Goal: Task Accomplishment & Management: Manage account settings

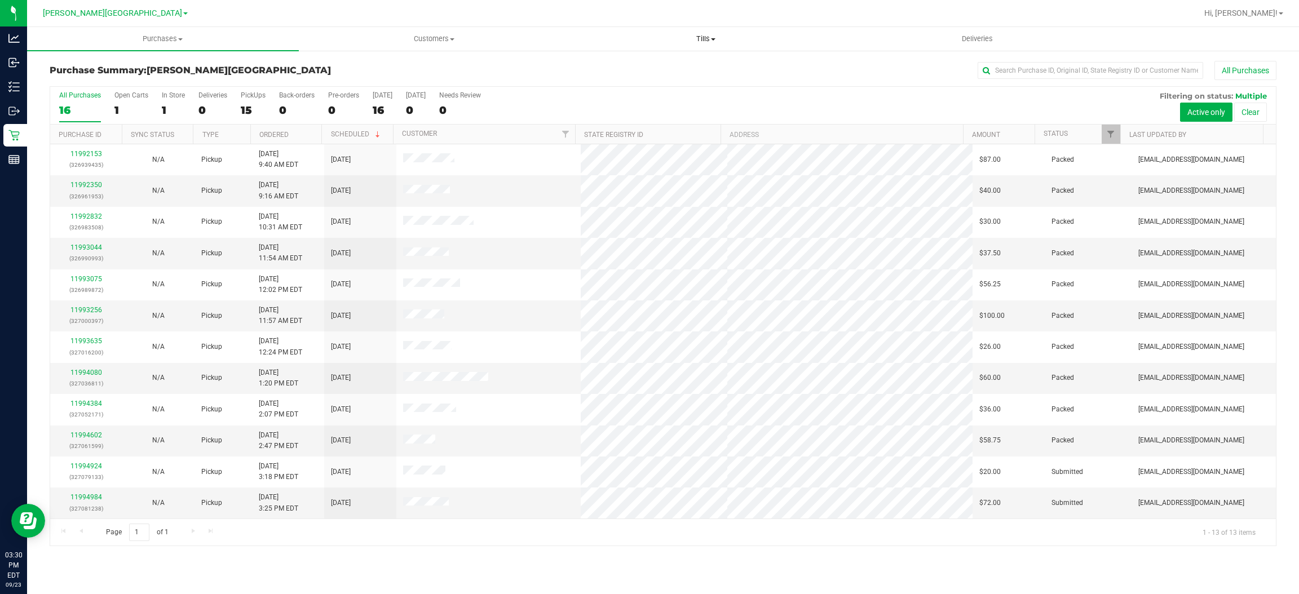
click at [697, 36] on span "Tills" at bounding box center [705, 39] width 271 height 10
click at [603, 65] on span "Manage tills" at bounding box center [608, 68] width 76 height 10
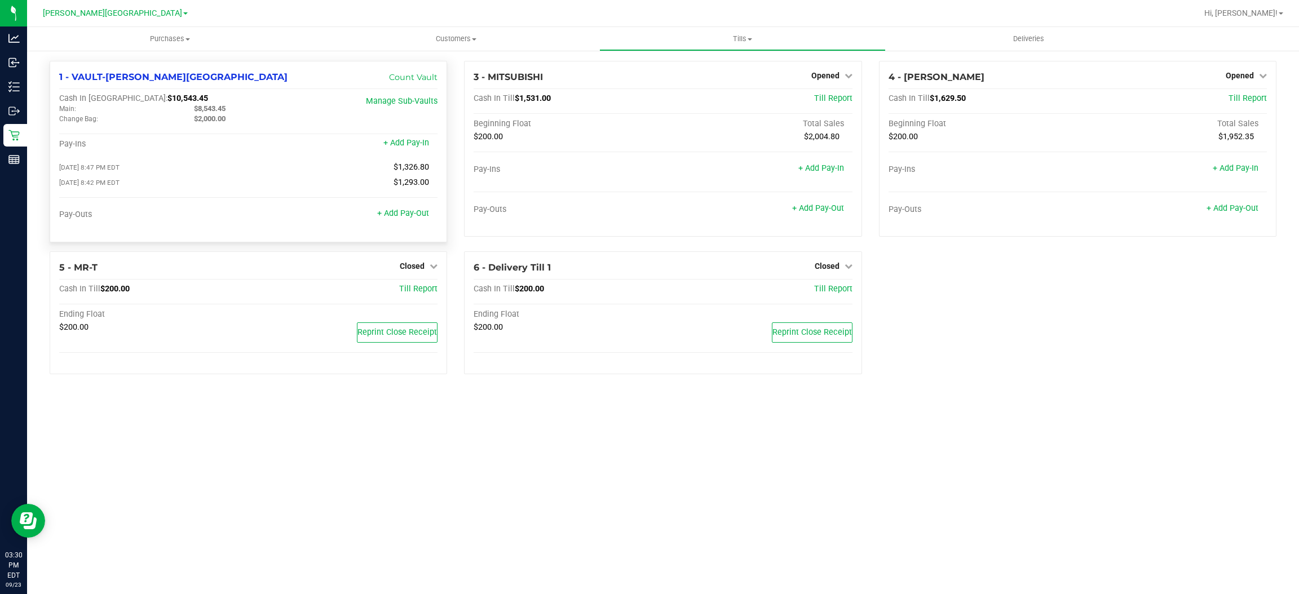
click at [241, 111] on div "$8,543.45" at bounding box center [252, 109] width 135 height 10
drag, startPoint x: 241, startPoint y: 111, endPoint x: 225, endPoint y: 111, distance: 15.2
click at [225, 111] on div "$8,543.45" at bounding box center [252, 109] width 135 height 10
click at [406, 211] on link "+ Add Pay-Out" at bounding box center [403, 214] width 52 height 10
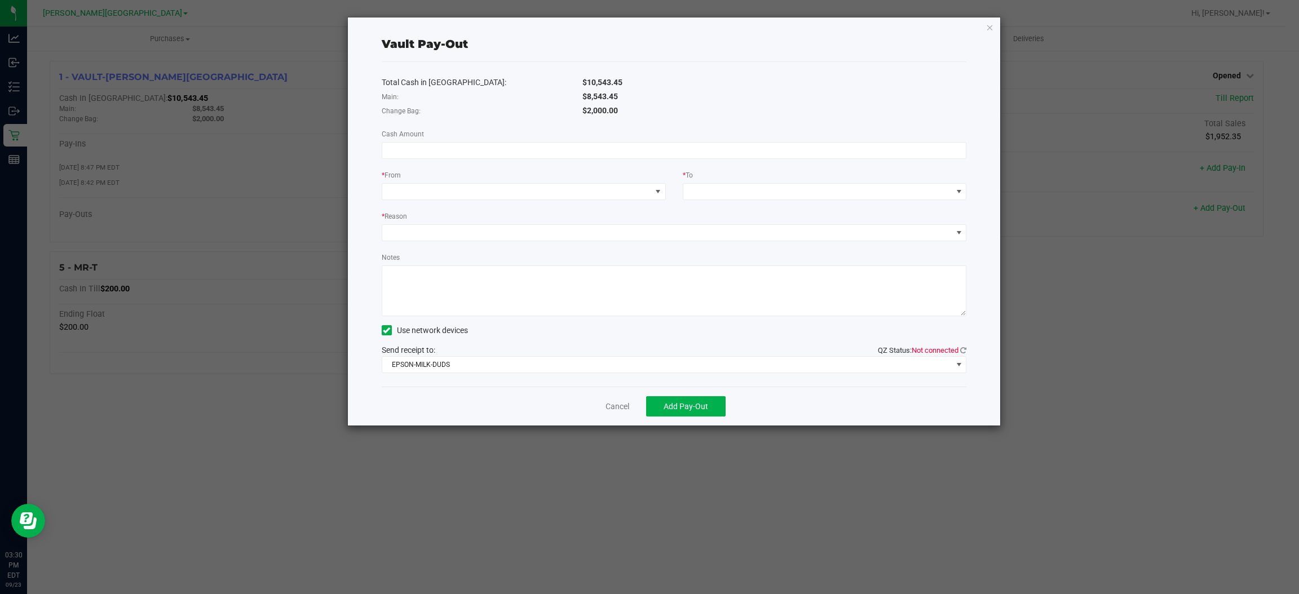
drag, startPoint x: 635, startPoint y: 94, endPoint x: 587, endPoint y: 96, distance: 47.4
click at [587, 96] on div "$8,543.45" at bounding box center [774, 97] width 401 height 12
copy span "8,543.45"
click at [560, 148] on input at bounding box center [674, 151] width 584 height 16
paste input "8543.45"
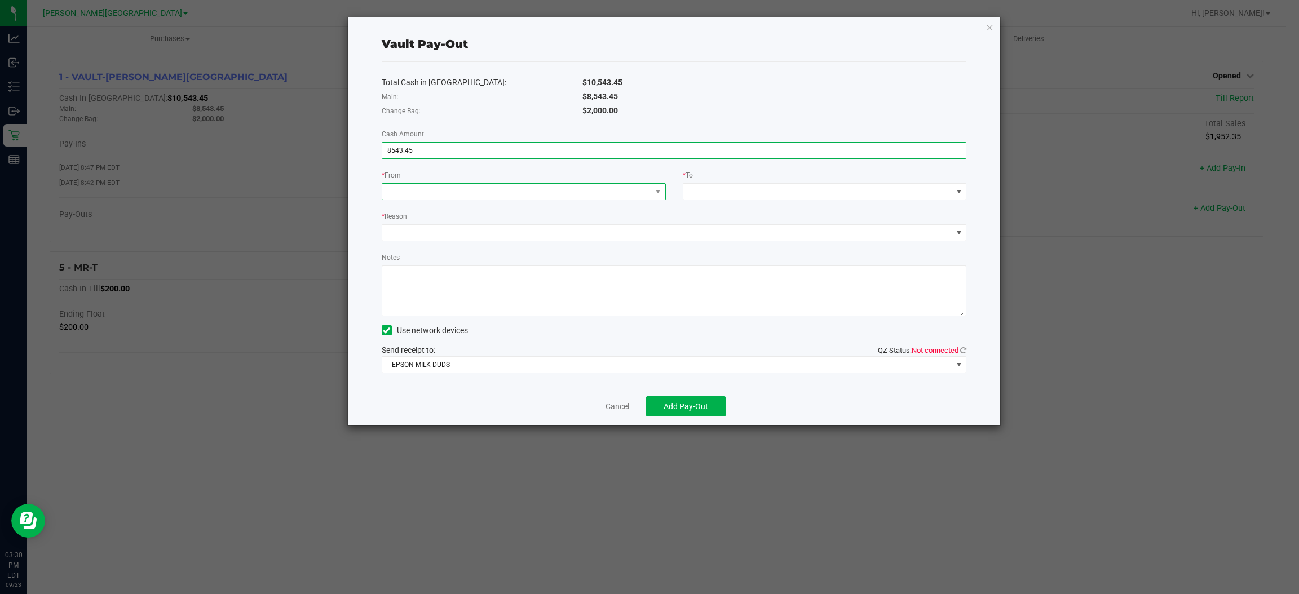
type input "$8,543.45"
click at [546, 193] on span at bounding box center [516, 192] width 269 height 16
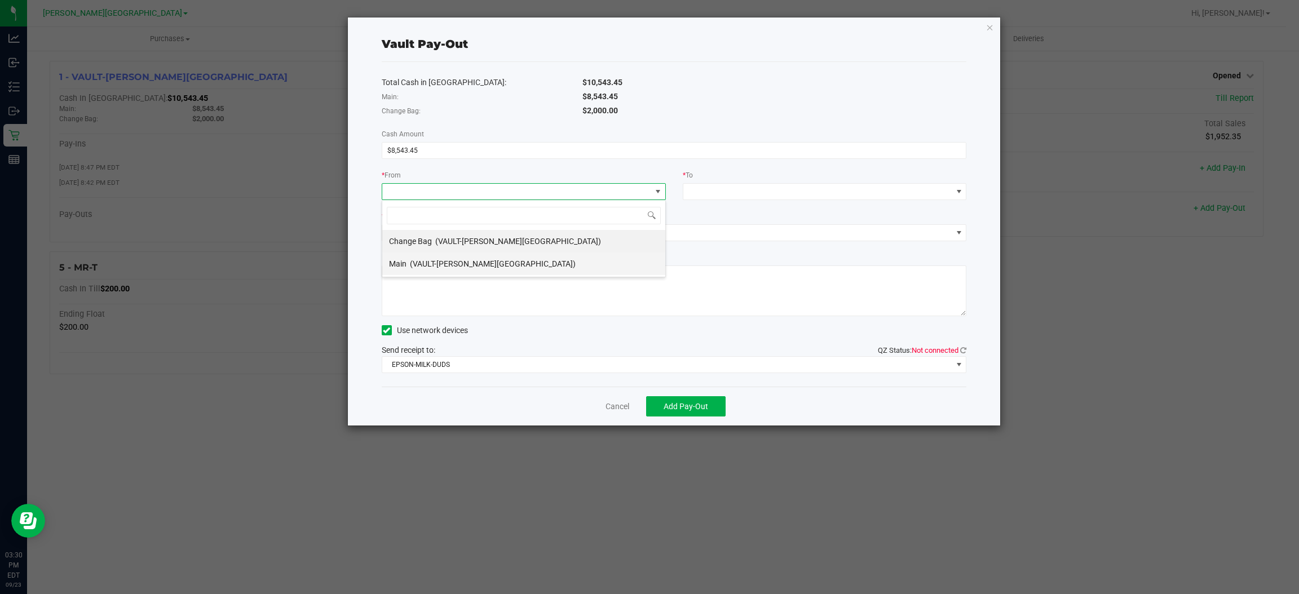
click at [546, 260] on li "Main (VAULT-[PERSON_NAME][GEOGRAPHIC_DATA])" at bounding box center [523, 264] width 283 height 23
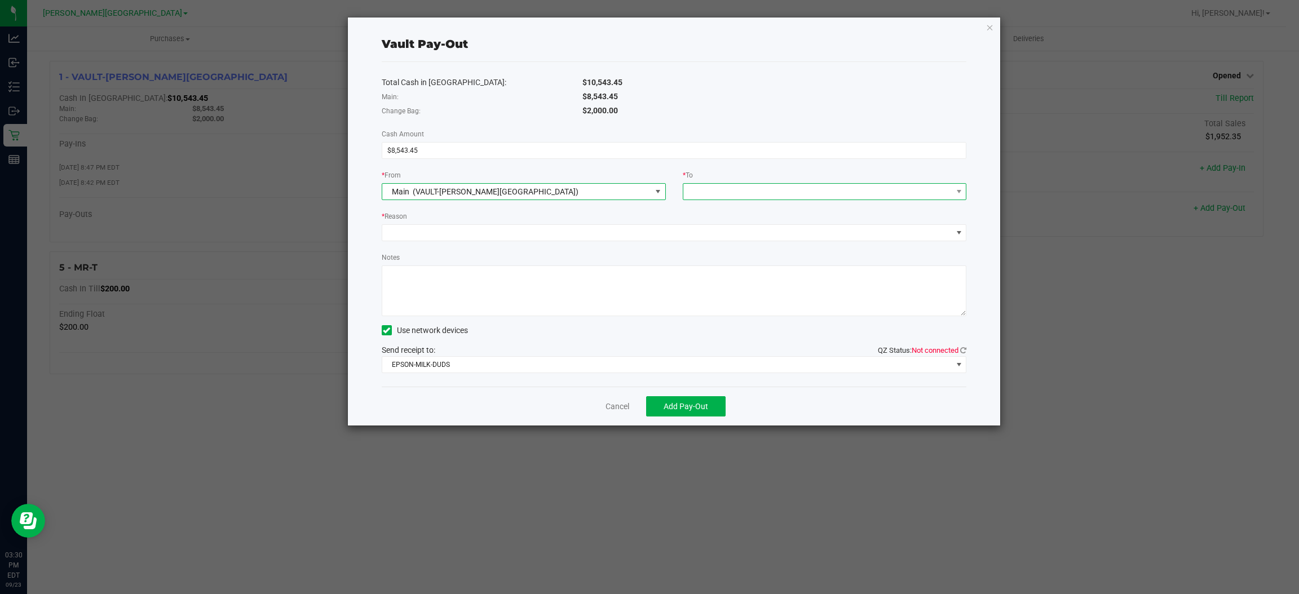
click at [723, 187] on span at bounding box center [817, 192] width 269 height 16
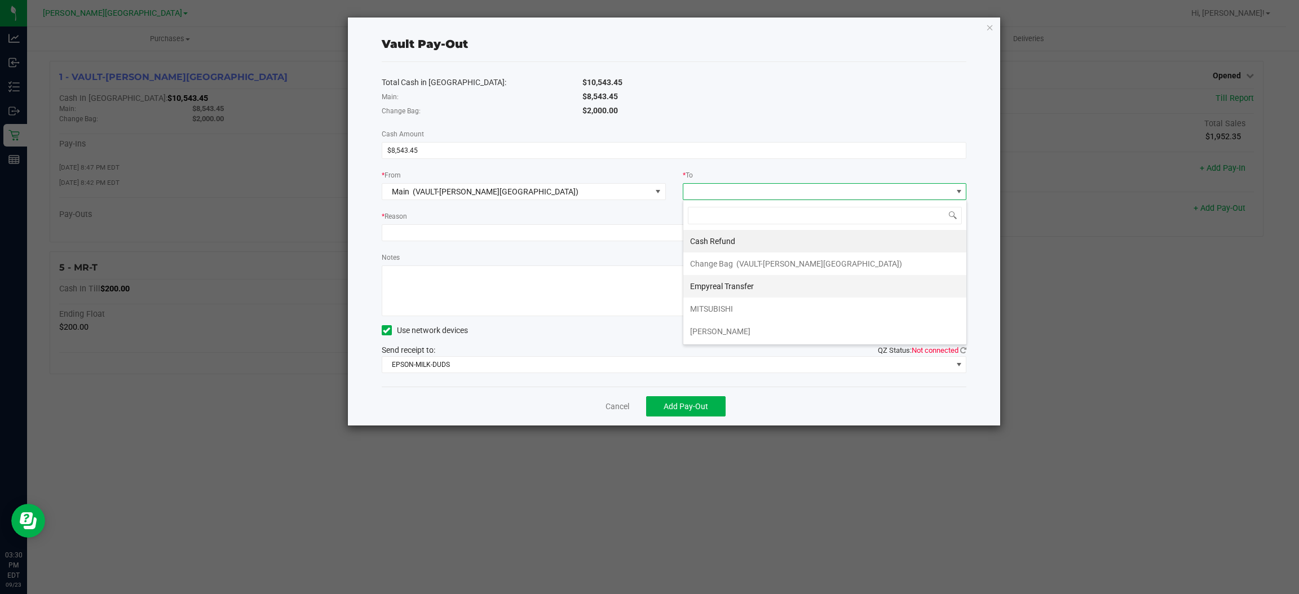
click at [725, 285] on span "Empyreal Transfer" at bounding box center [722, 286] width 64 height 9
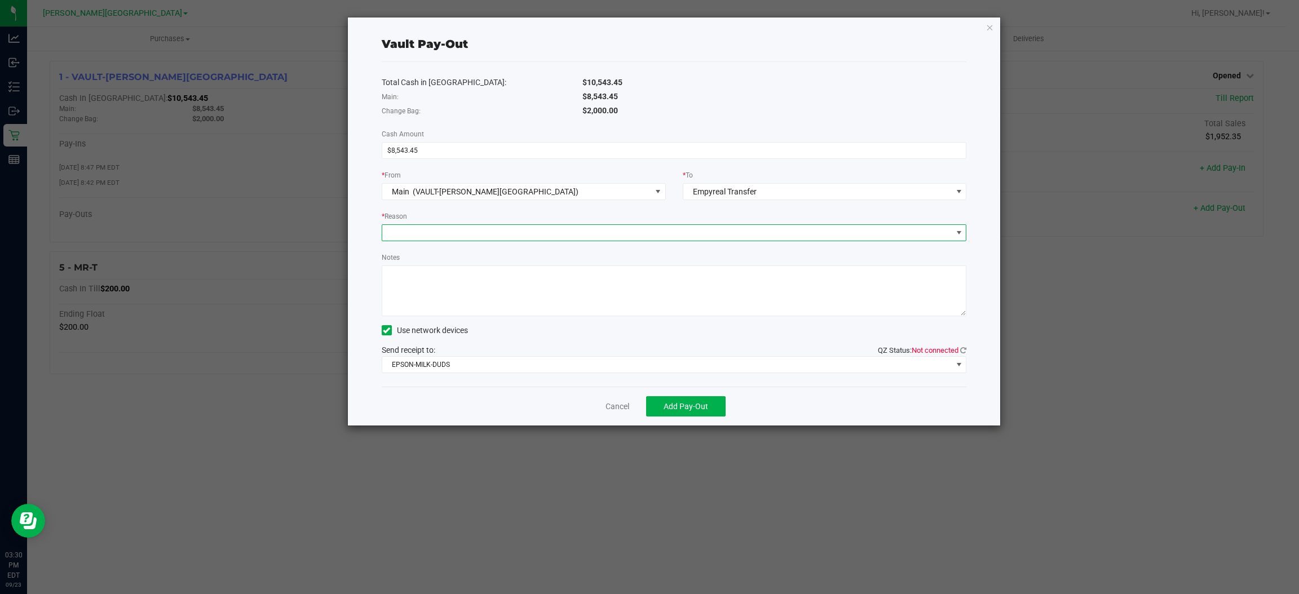
click at [569, 232] on span at bounding box center [667, 233] width 570 height 16
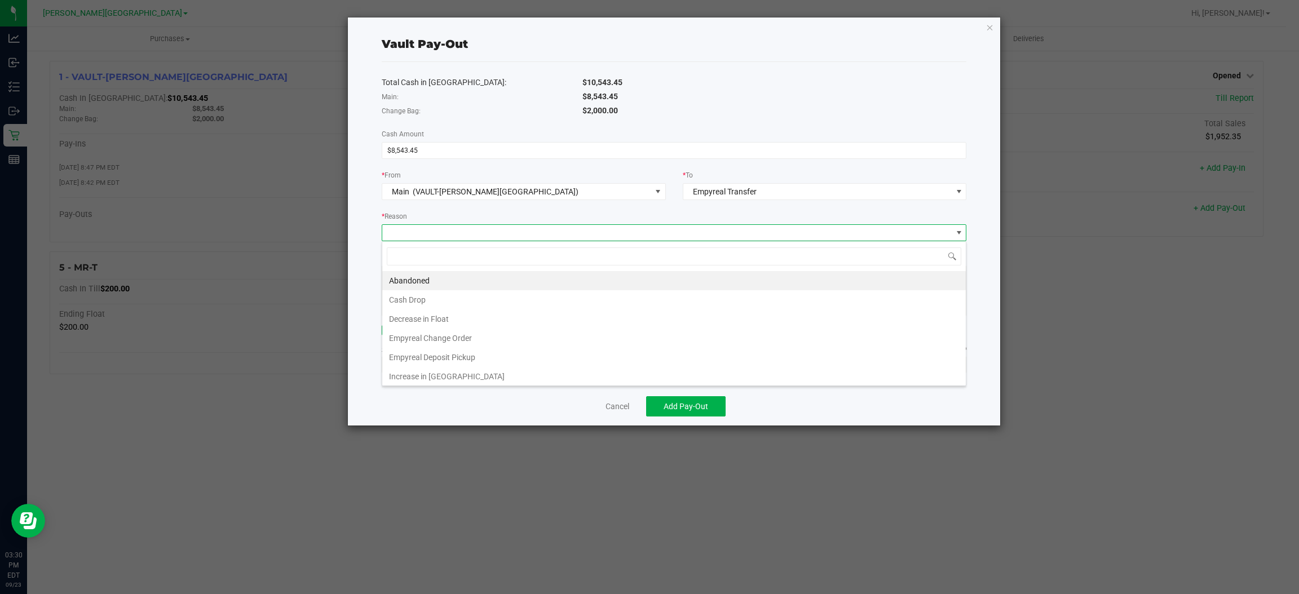
scroll to position [17, 585]
click at [498, 358] on li "Empyreal Deposit Pickup" at bounding box center [673, 357] width 583 height 19
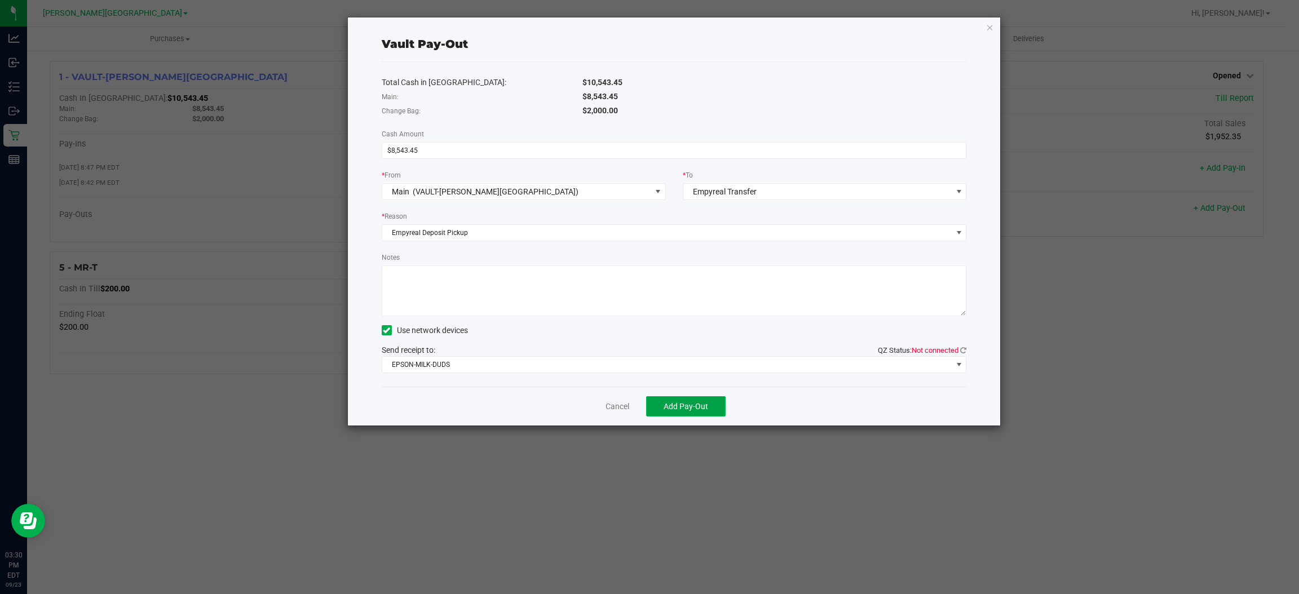
click at [699, 405] on span "Add Pay-Out" at bounding box center [685, 406] width 45 height 9
click at [610, 406] on link "Dismiss" at bounding box center [613, 407] width 27 height 12
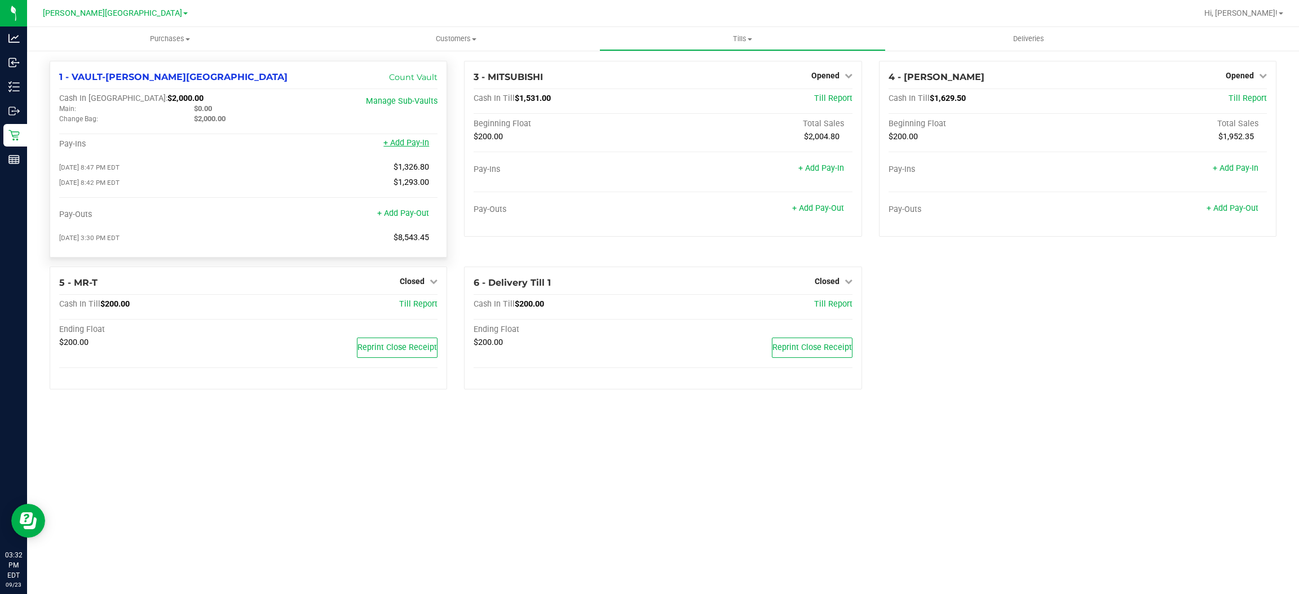
click at [417, 142] on link "+ Add Pay-In" at bounding box center [406, 143] width 46 height 10
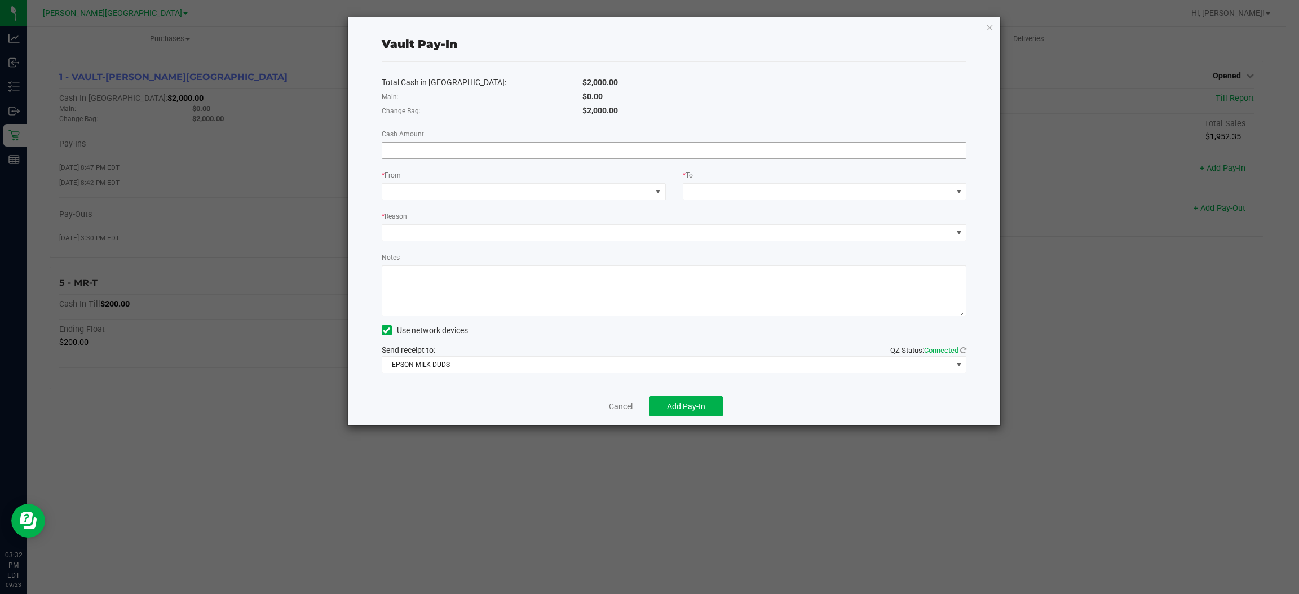
click at [445, 152] on input at bounding box center [674, 151] width 584 height 16
type input "$600.00"
click at [550, 191] on span at bounding box center [516, 192] width 269 height 16
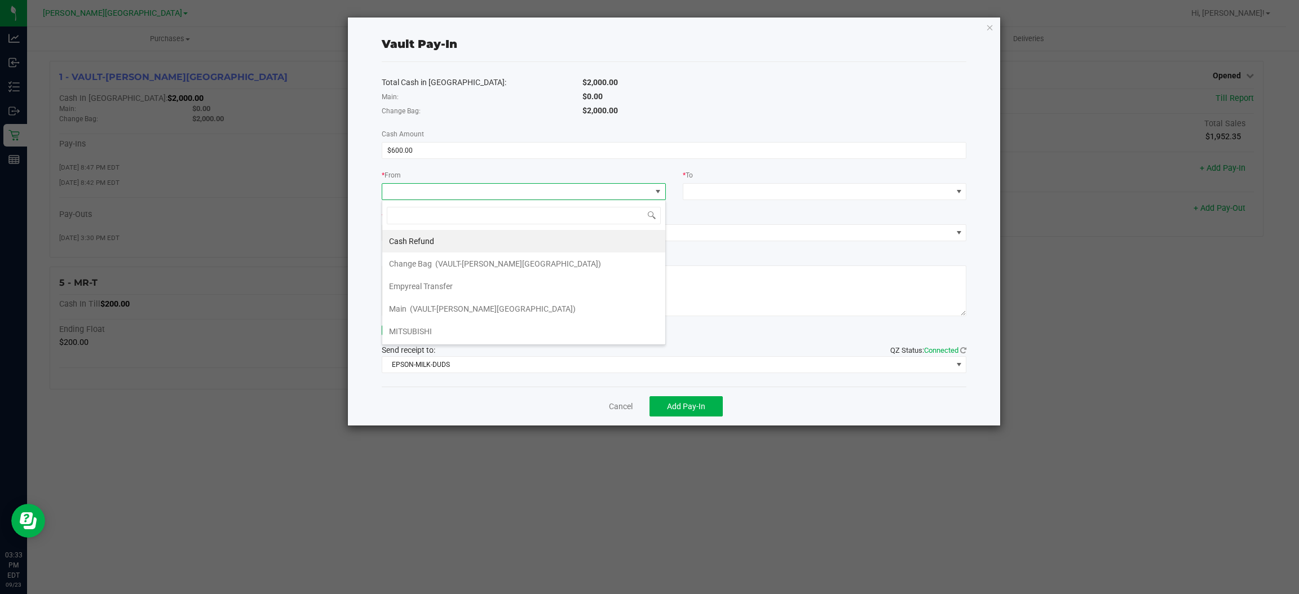
scroll to position [17, 283]
click at [472, 289] on li "Empyreal Transfer" at bounding box center [523, 286] width 283 height 23
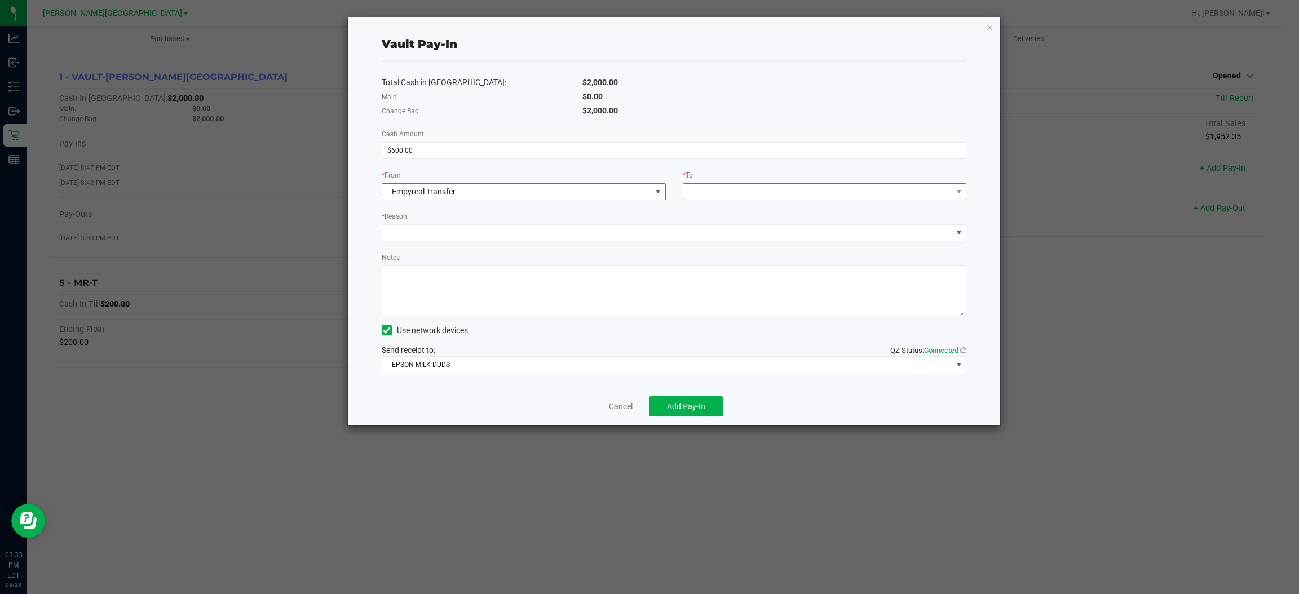
click at [719, 187] on span at bounding box center [817, 192] width 269 height 16
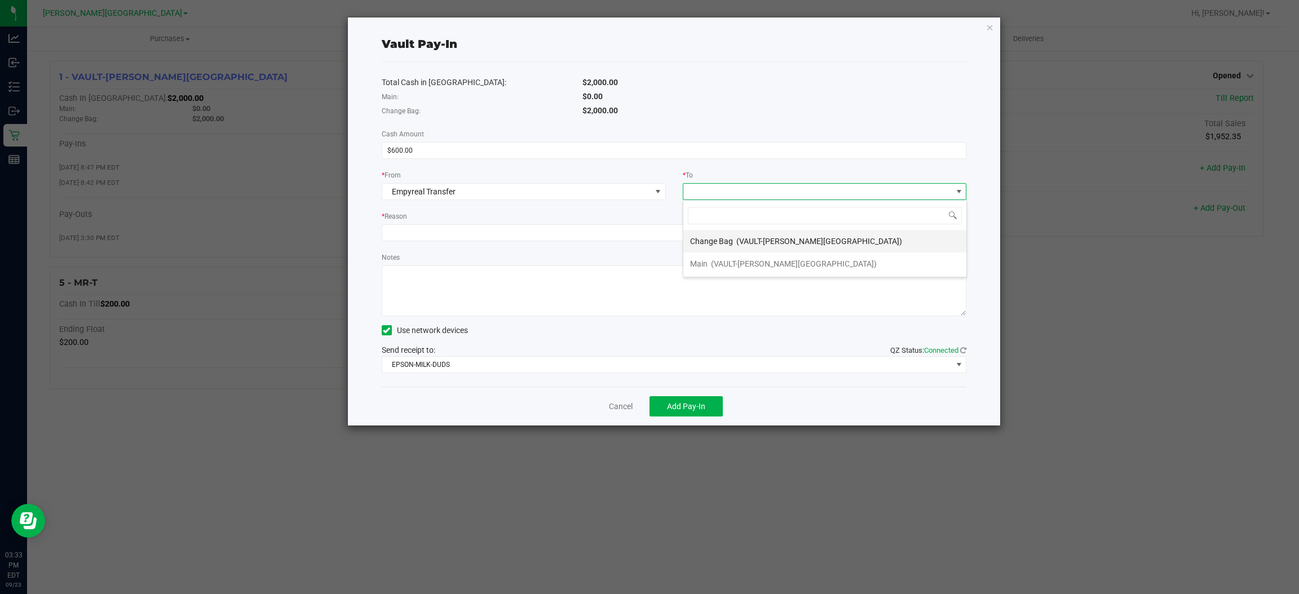
click at [732, 245] on div "Change Bag (VAULT-[PERSON_NAME][GEOGRAPHIC_DATA])" at bounding box center [796, 241] width 212 height 20
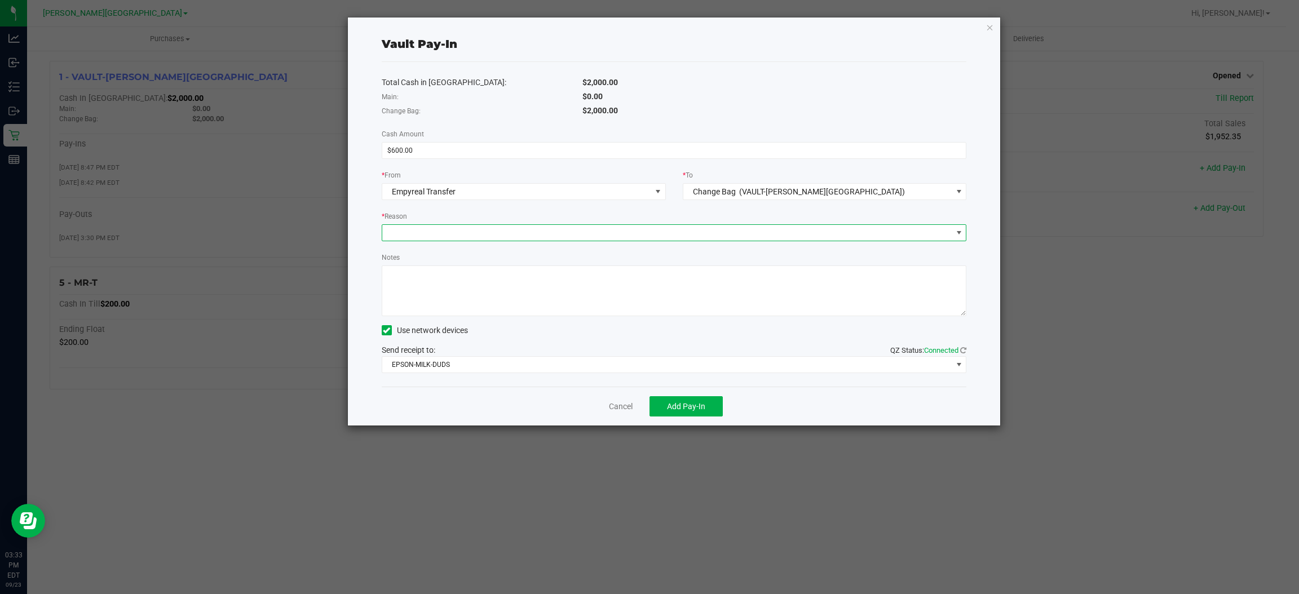
click at [653, 233] on span at bounding box center [667, 233] width 570 height 16
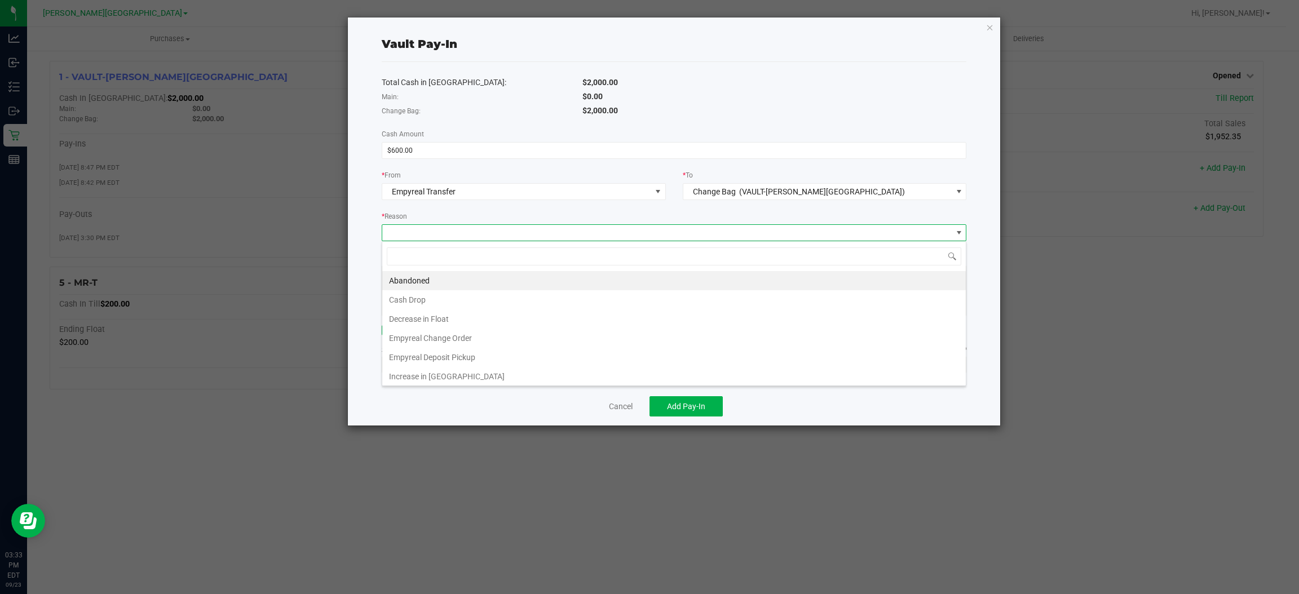
scroll to position [17, 585]
click at [500, 334] on li "Empyreal Change Order" at bounding box center [673, 338] width 583 height 19
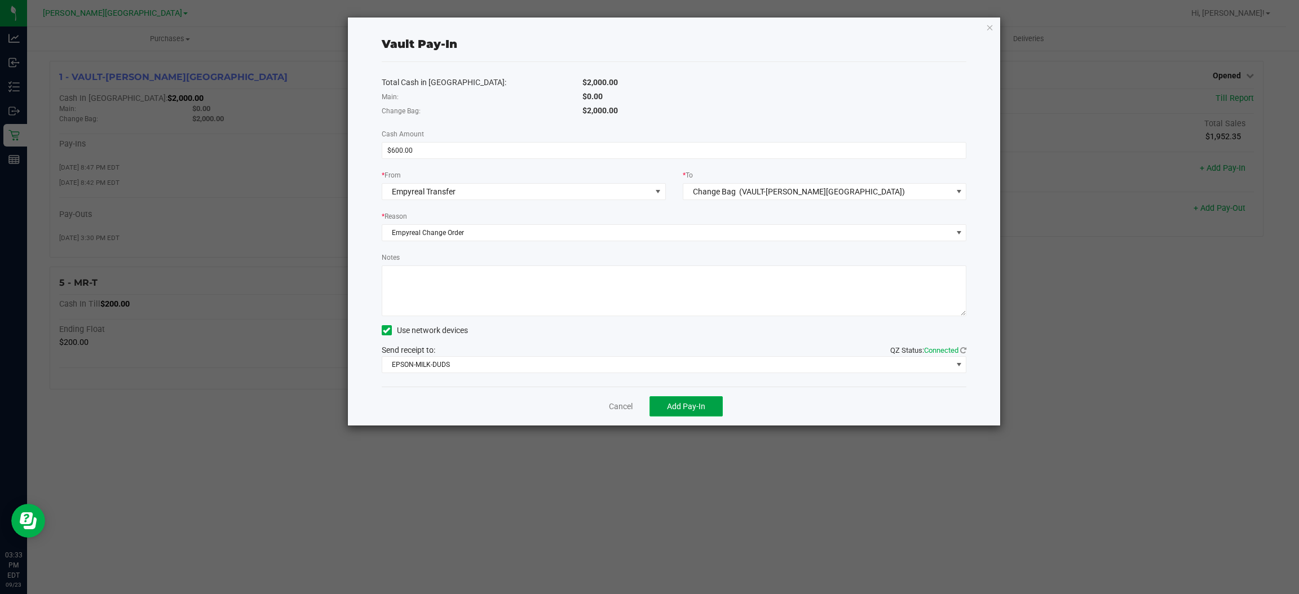
click at [675, 409] on span "Add Pay-In" at bounding box center [686, 406] width 38 height 9
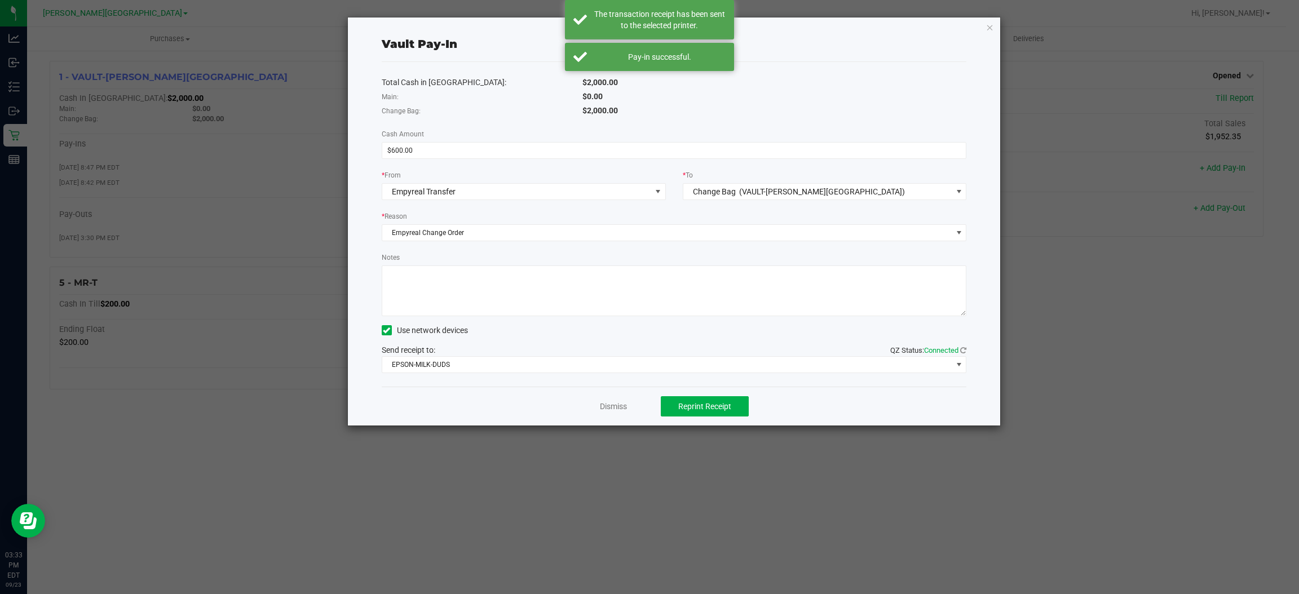
click at [619, 399] on div "Dismiss Reprint Receipt" at bounding box center [674, 406] width 585 height 39
click at [614, 409] on link "Dismiss" at bounding box center [613, 407] width 27 height 12
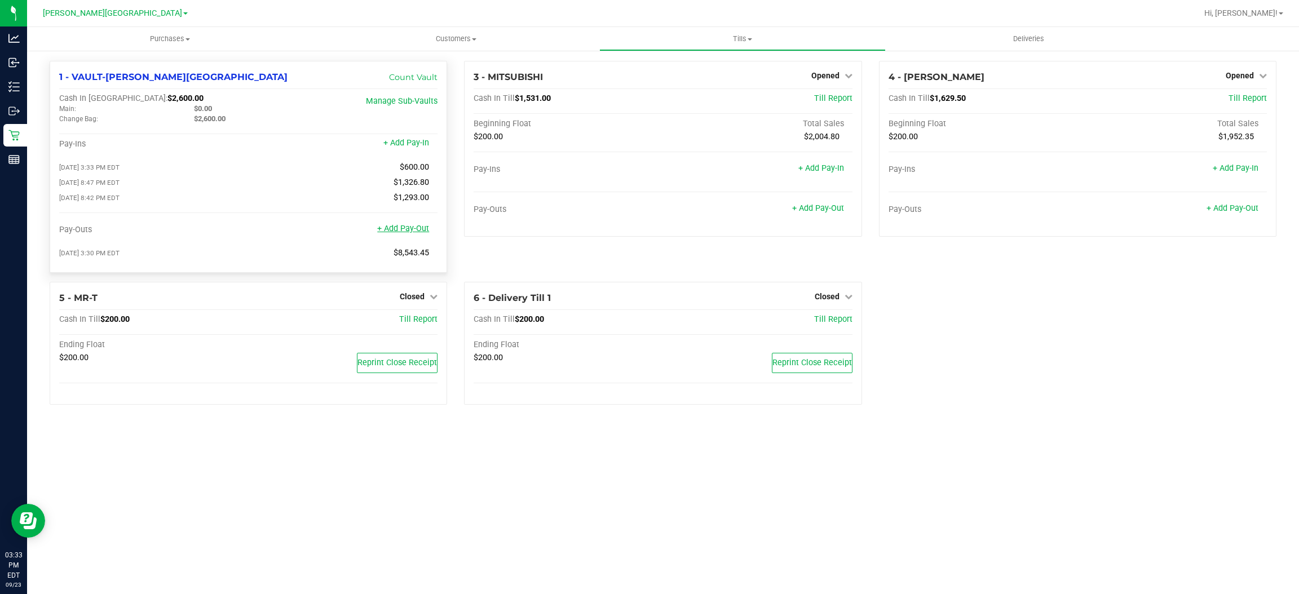
click at [422, 232] on link "+ Add Pay-Out" at bounding box center [403, 229] width 52 height 10
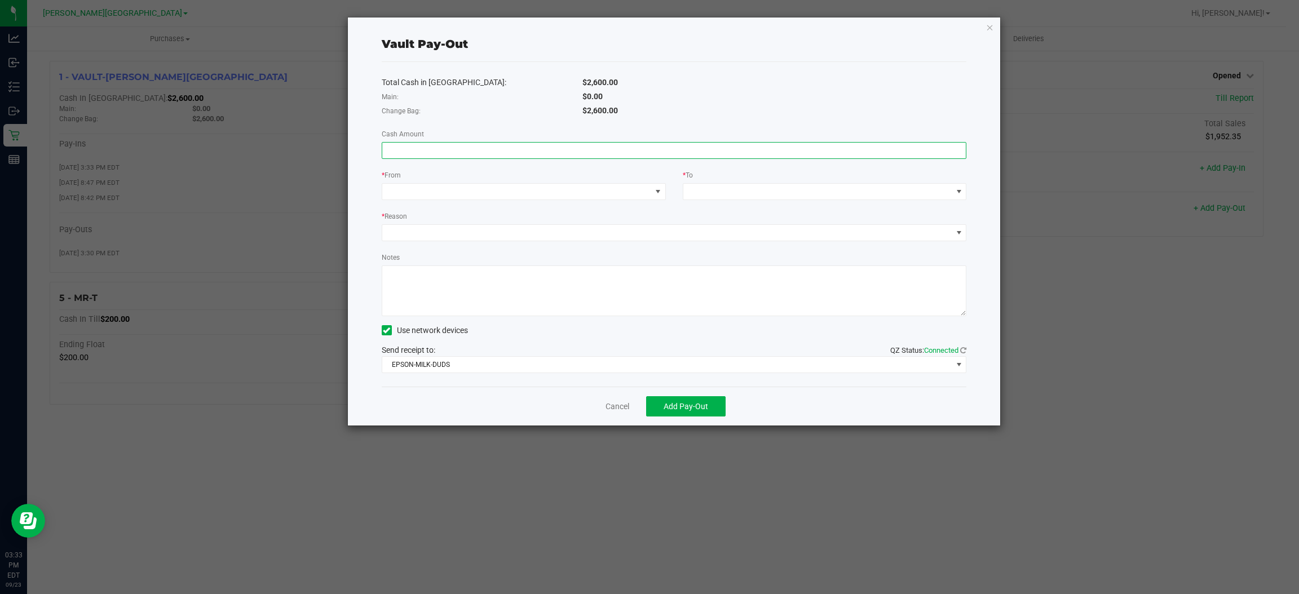
click at [579, 157] on input at bounding box center [674, 151] width 584 height 16
type input "$600.00"
click at [637, 192] on span at bounding box center [516, 192] width 269 height 16
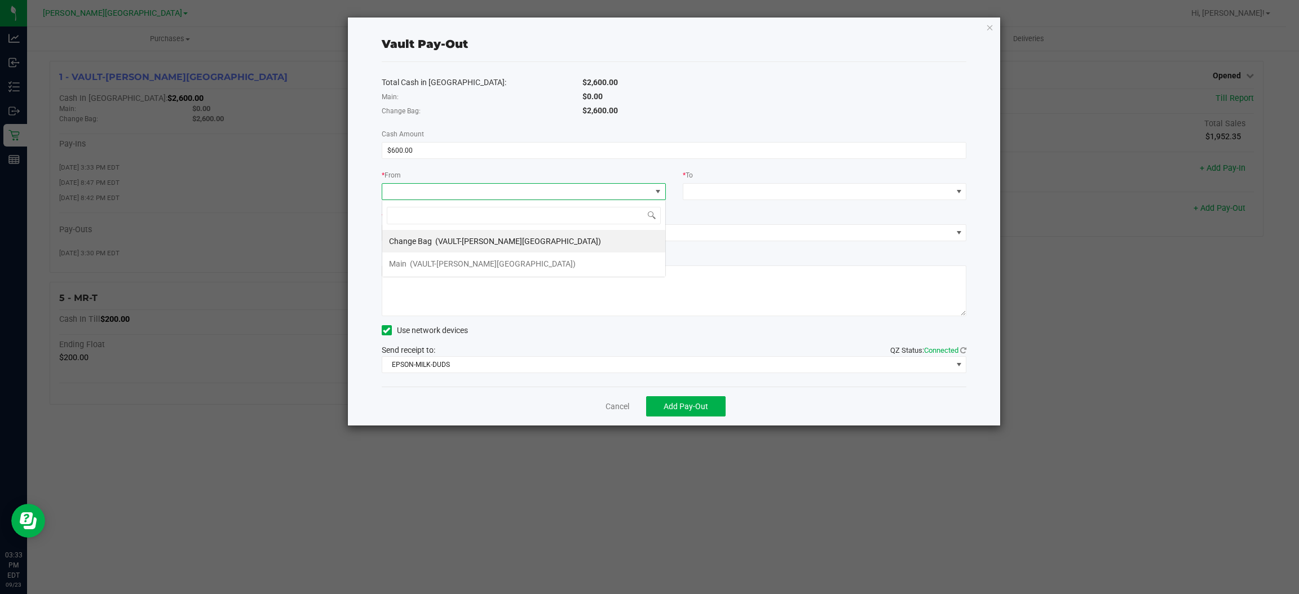
scroll to position [17, 283]
click at [473, 242] on span "(VAULT-[PERSON_NAME][GEOGRAPHIC_DATA])" at bounding box center [518, 241] width 166 height 9
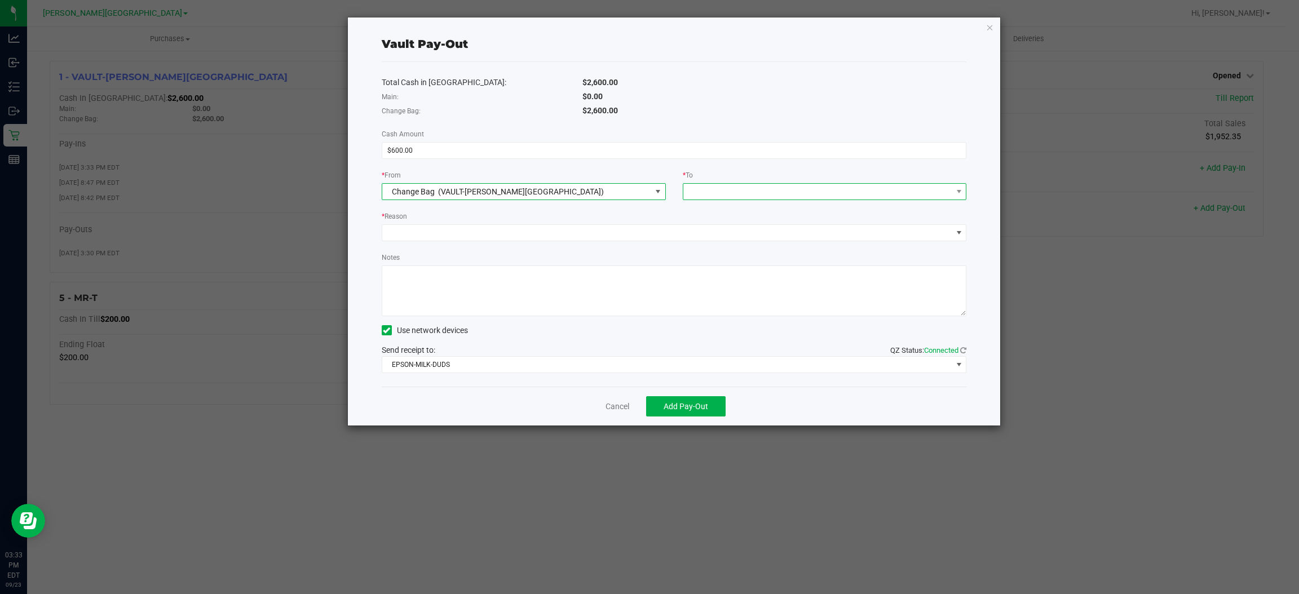
click at [721, 191] on span at bounding box center [817, 192] width 269 height 16
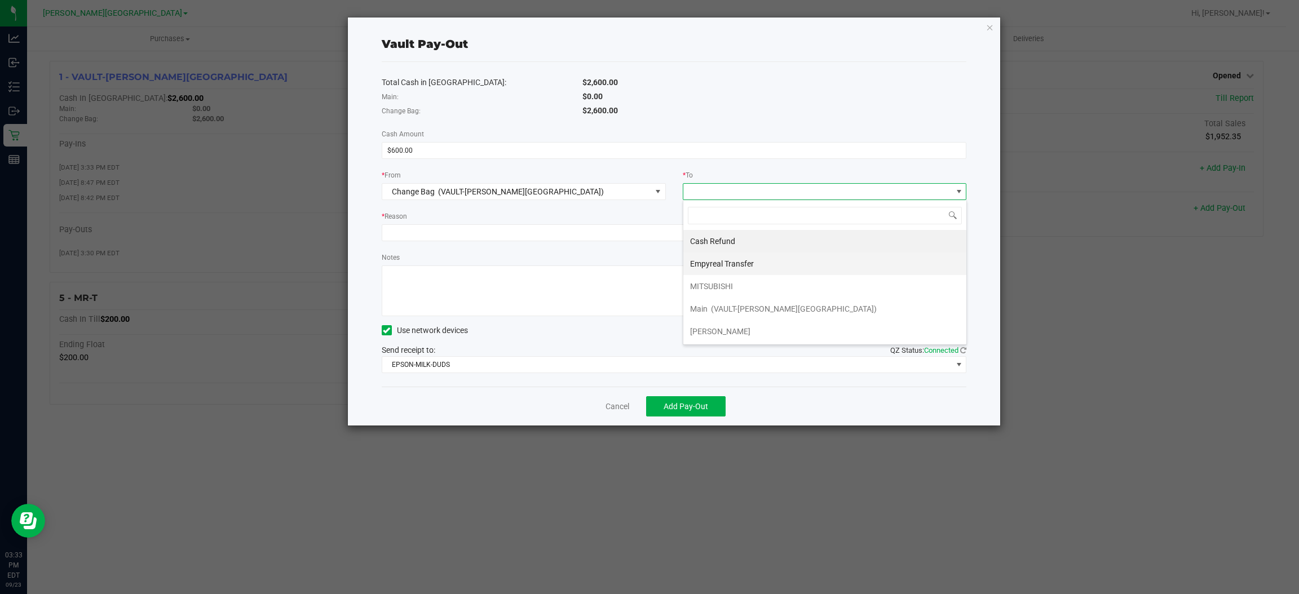
click at [732, 265] on span "Empyreal Transfer" at bounding box center [722, 263] width 64 height 9
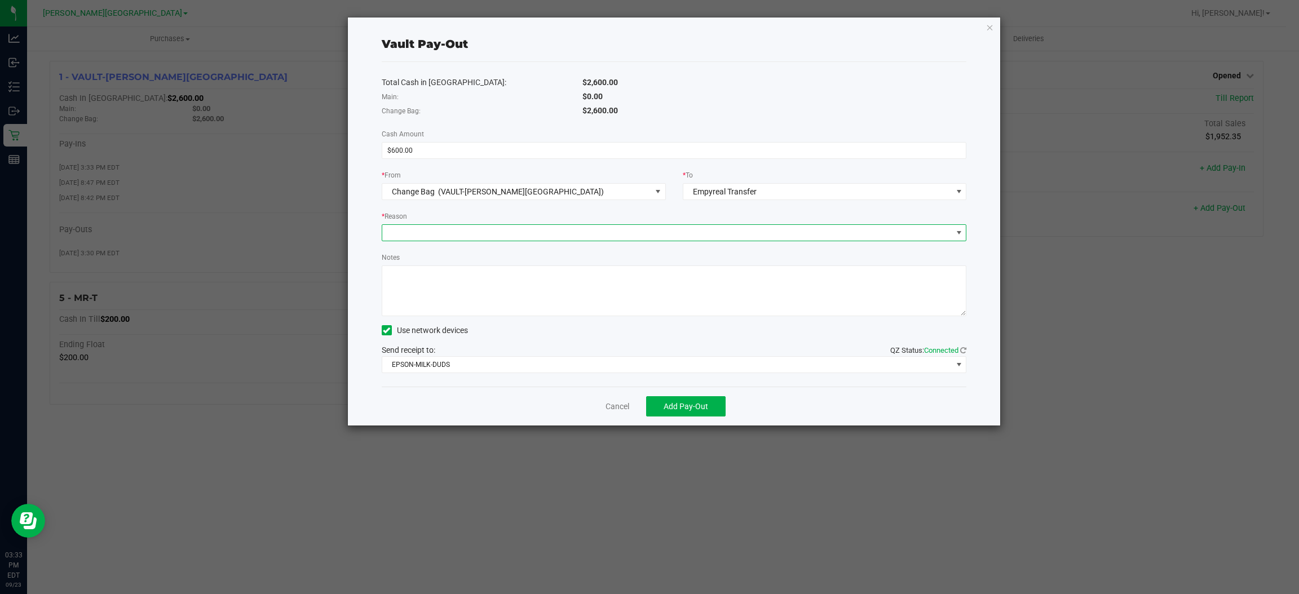
click at [630, 225] on span at bounding box center [667, 233] width 570 height 16
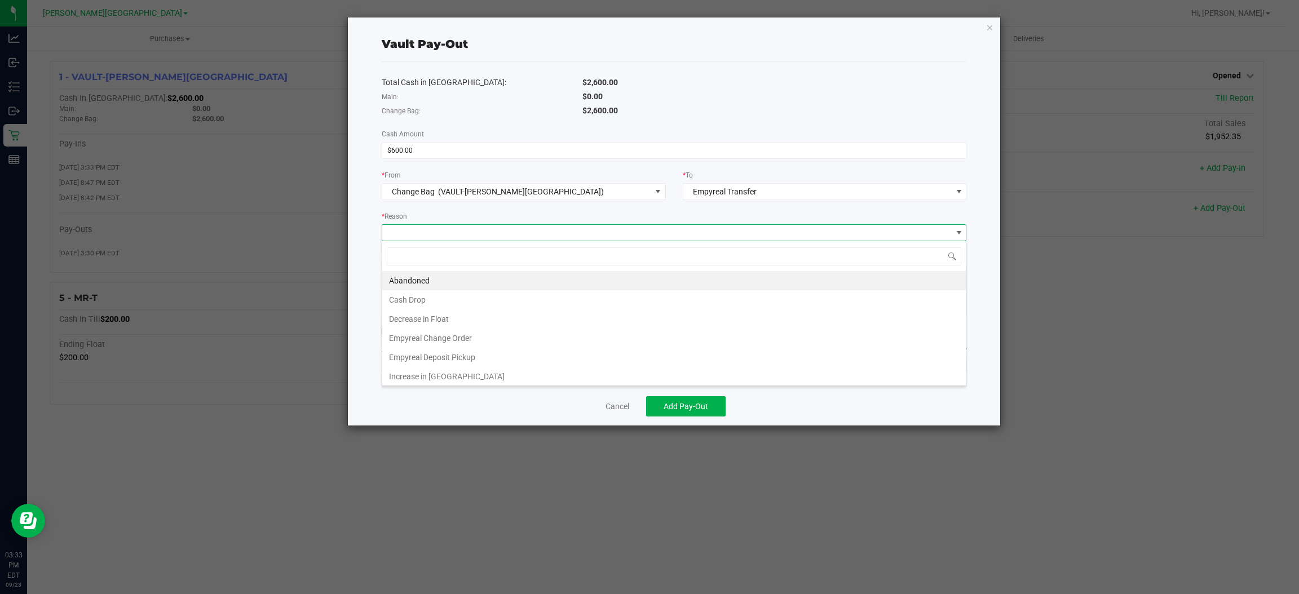
scroll to position [17, 585]
click at [495, 334] on li "Empyreal Change Order" at bounding box center [673, 338] width 583 height 19
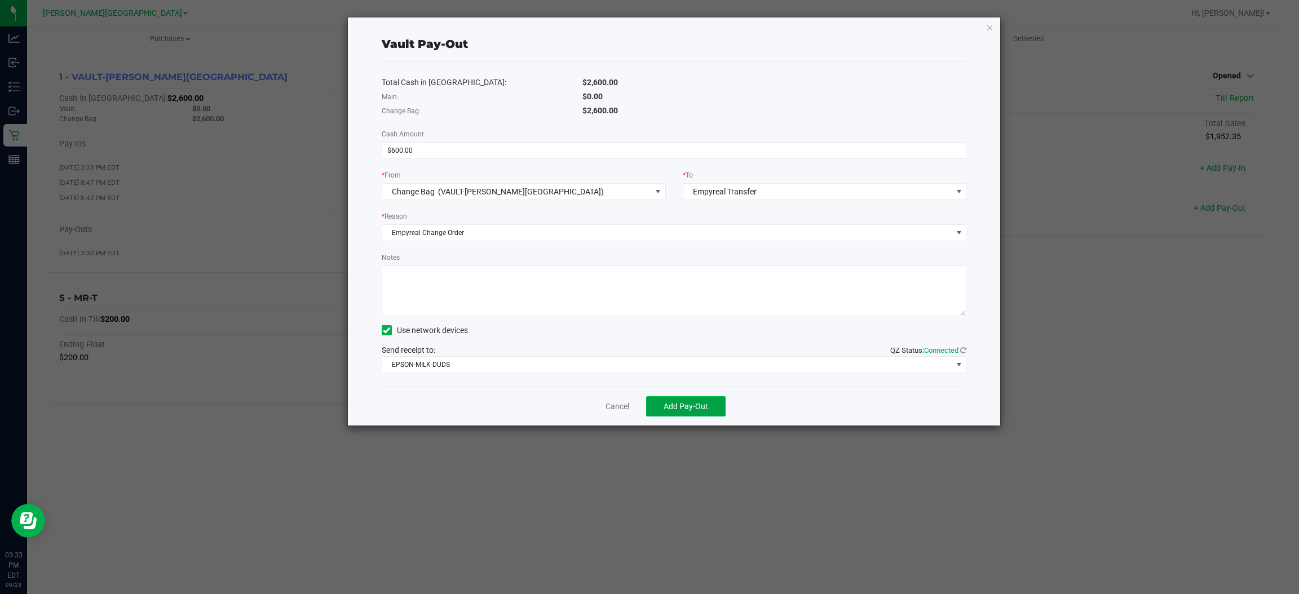
click at [698, 402] on span "Add Pay-Out" at bounding box center [685, 406] width 45 height 9
click at [613, 401] on link "Dismiss" at bounding box center [613, 407] width 27 height 12
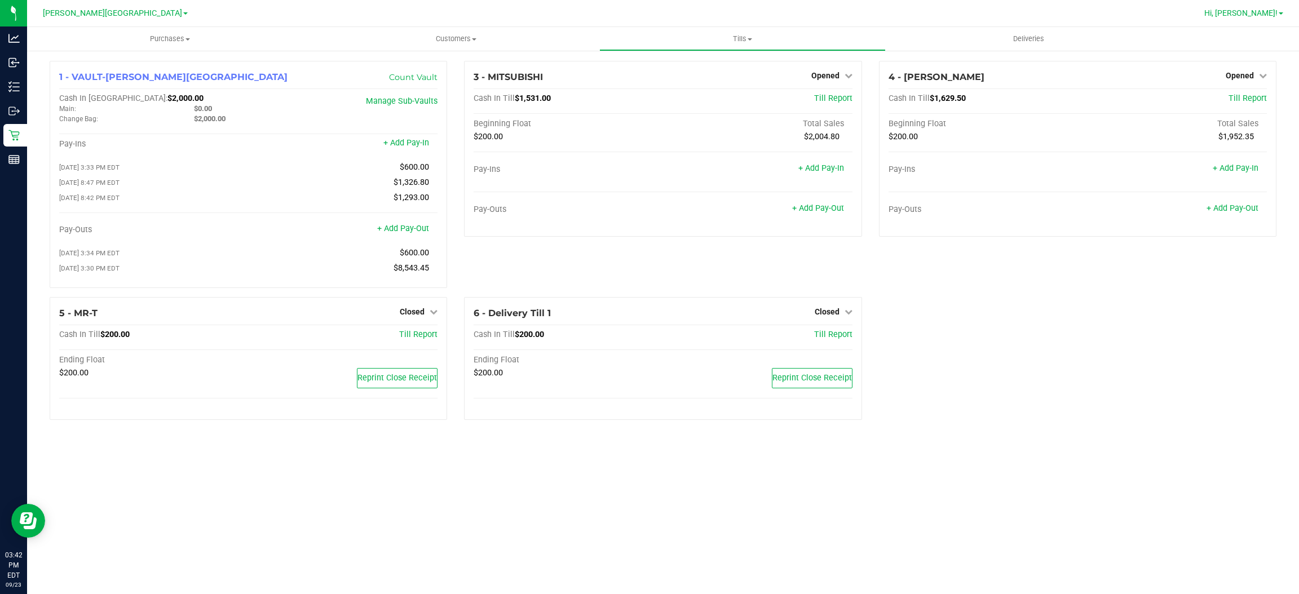
click at [1252, 9] on span "Hi, [PERSON_NAME]!" at bounding box center [1240, 12] width 73 height 9
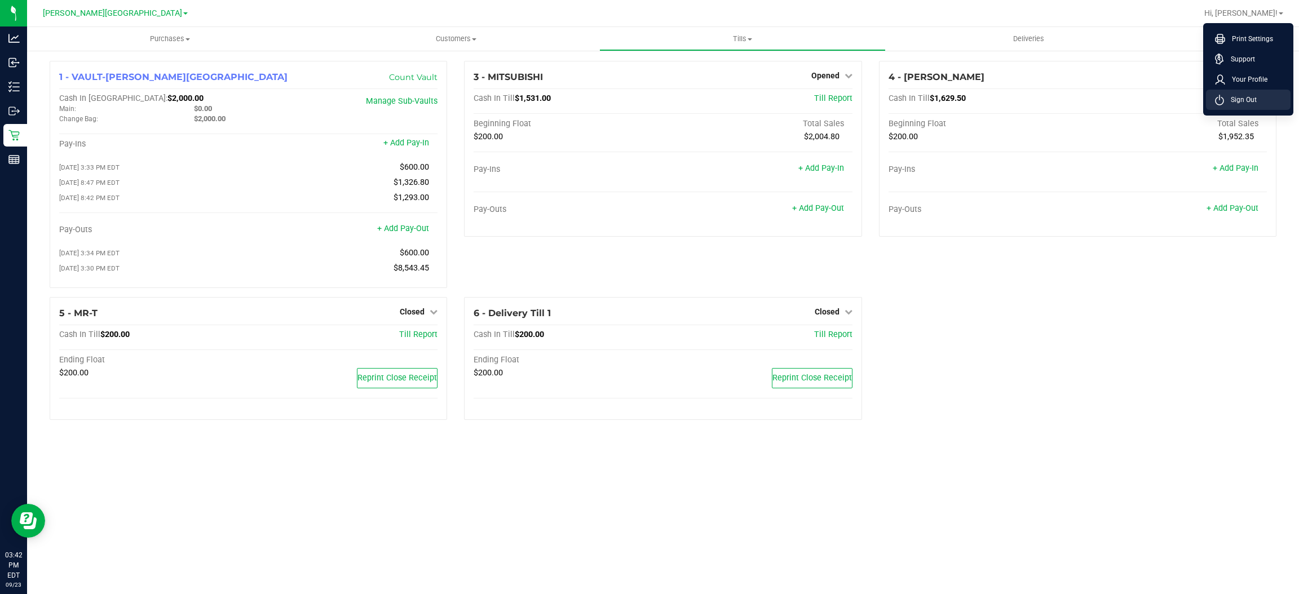
click at [1242, 103] on span "Sign Out" at bounding box center [1240, 99] width 33 height 11
